Goal: Understand process/instructions

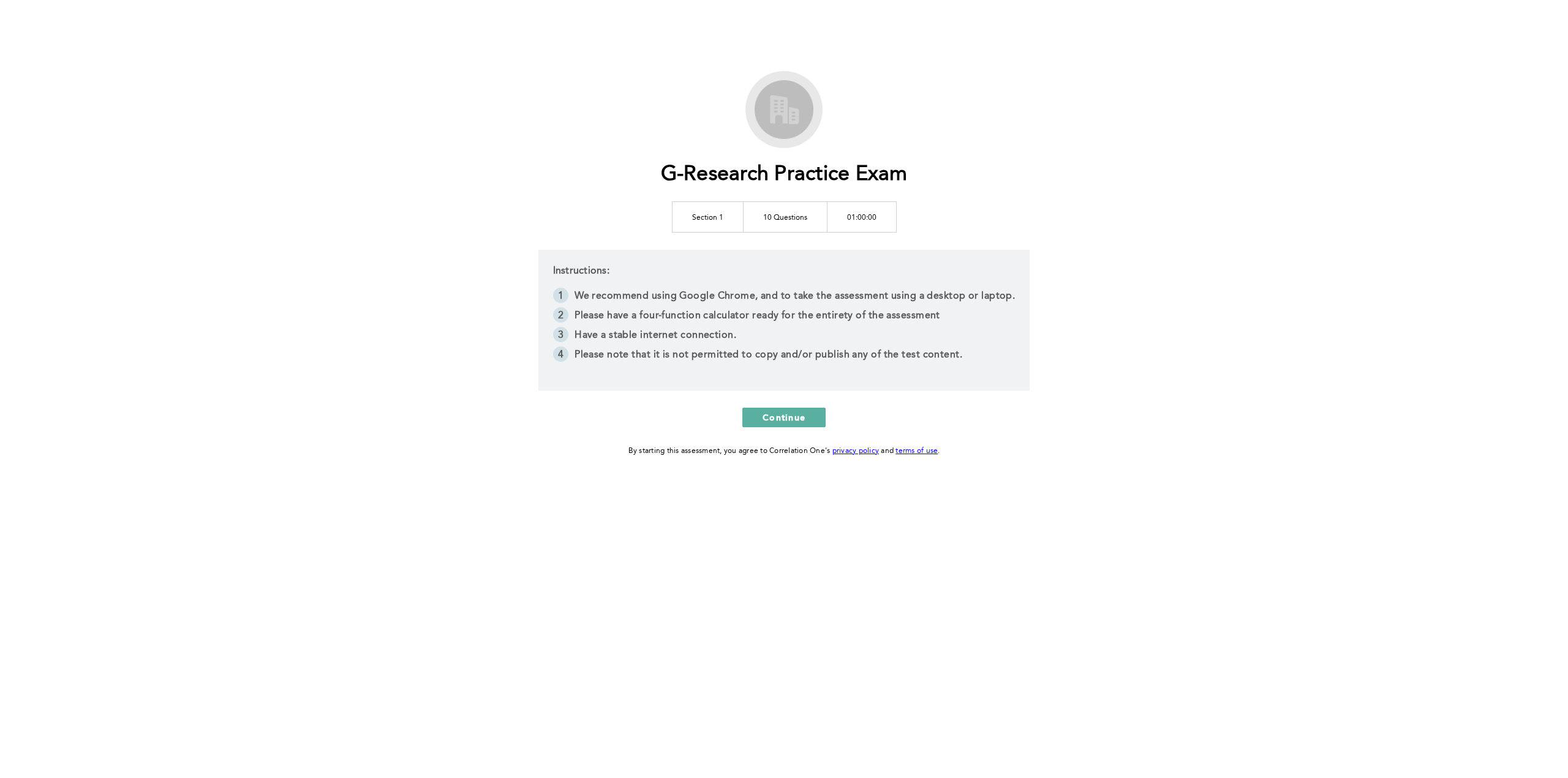
click at [676, 304] on li "We recommend using Google Chrome, and to take the assessment using a desktop or…" at bounding box center [784, 297] width 462 height 19
click at [668, 335] on li "Have a stable internet connection." at bounding box center [784, 336] width 462 height 19
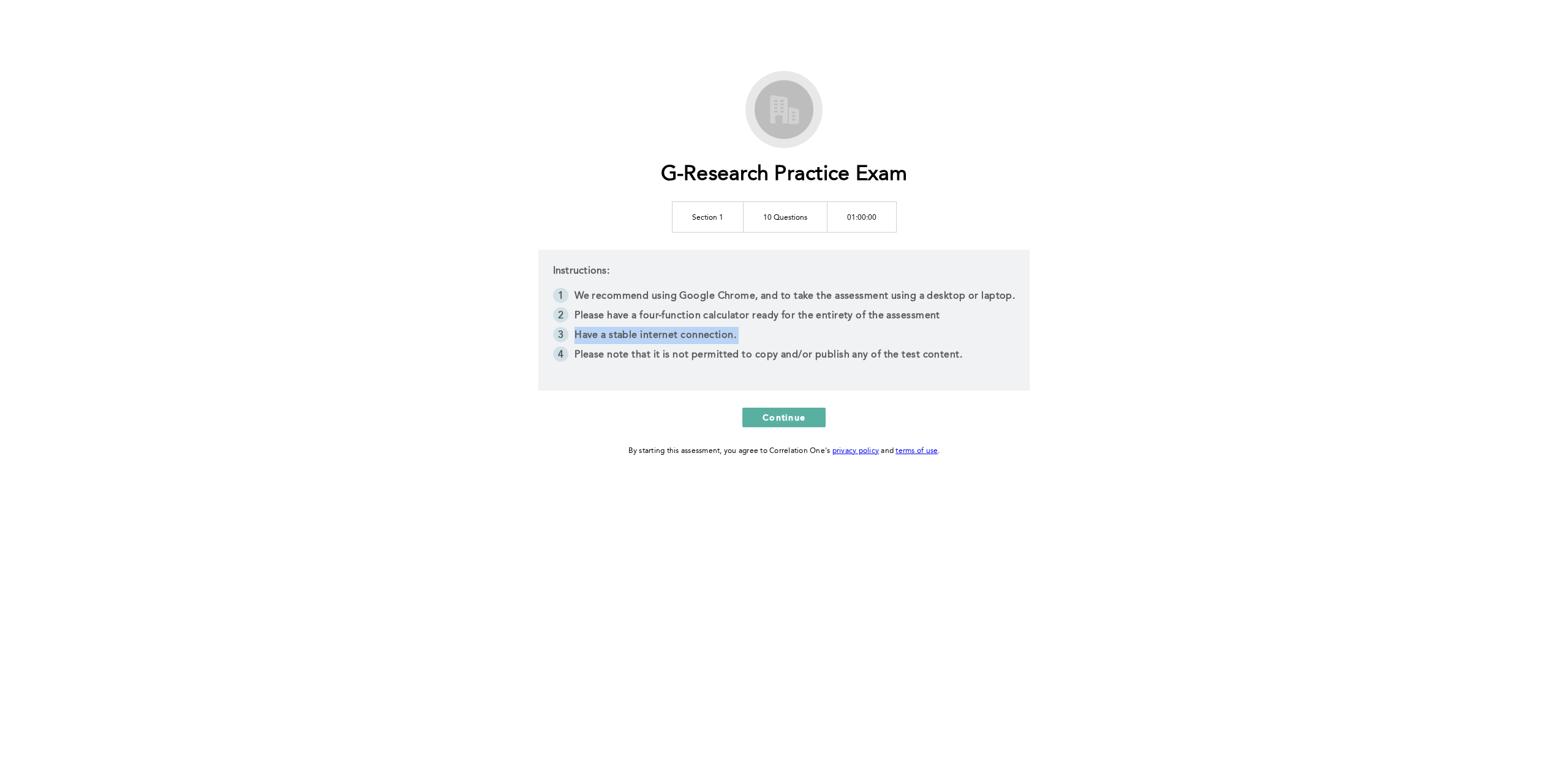
click at [668, 335] on li "Have a stable internet connection." at bounding box center [784, 336] width 462 height 19
click at [830, 341] on li "Have a stable internet connection." at bounding box center [784, 336] width 462 height 19
drag, startPoint x: 830, startPoint y: 341, endPoint x: 761, endPoint y: 337, distance: 69.1
click at [761, 337] on li "Have a stable internet connection." at bounding box center [784, 336] width 462 height 19
